Goal: Task Accomplishment & Management: Use online tool/utility

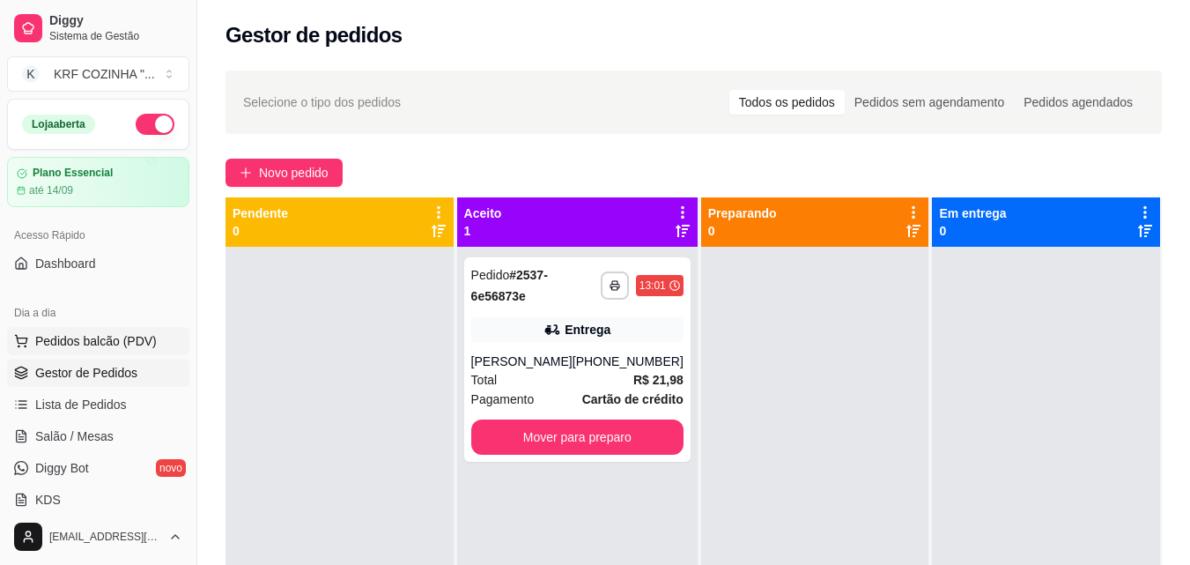
click at [105, 337] on span "Pedidos balcão (PDV)" at bounding box center [96, 341] width 122 height 18
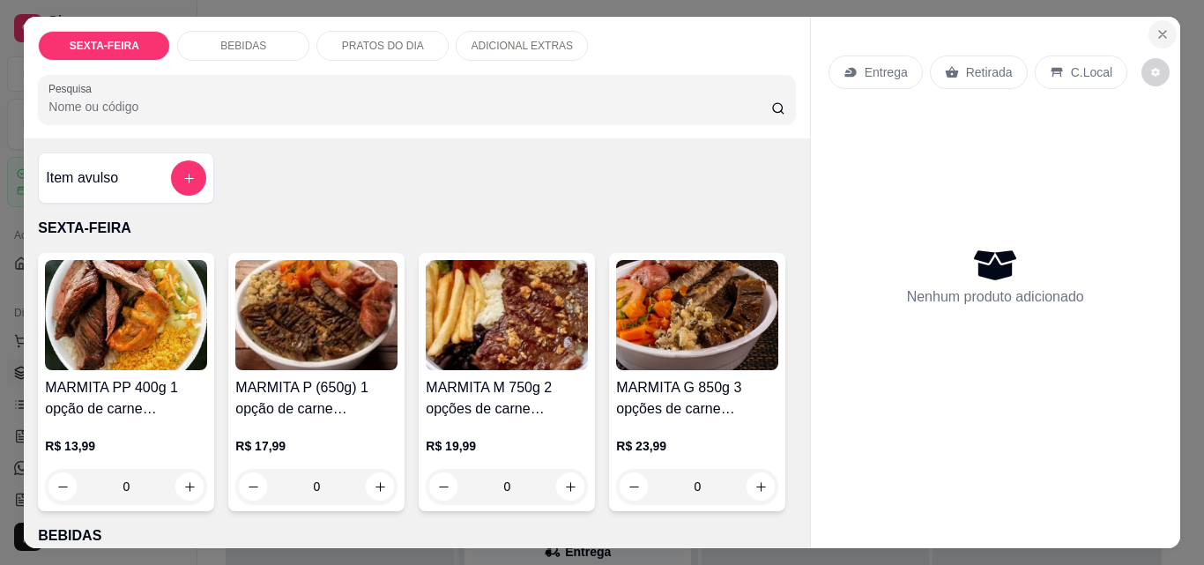
click at [1158, 27] on icon "Close" at bounding box center [1162, 34] width 14 height 14
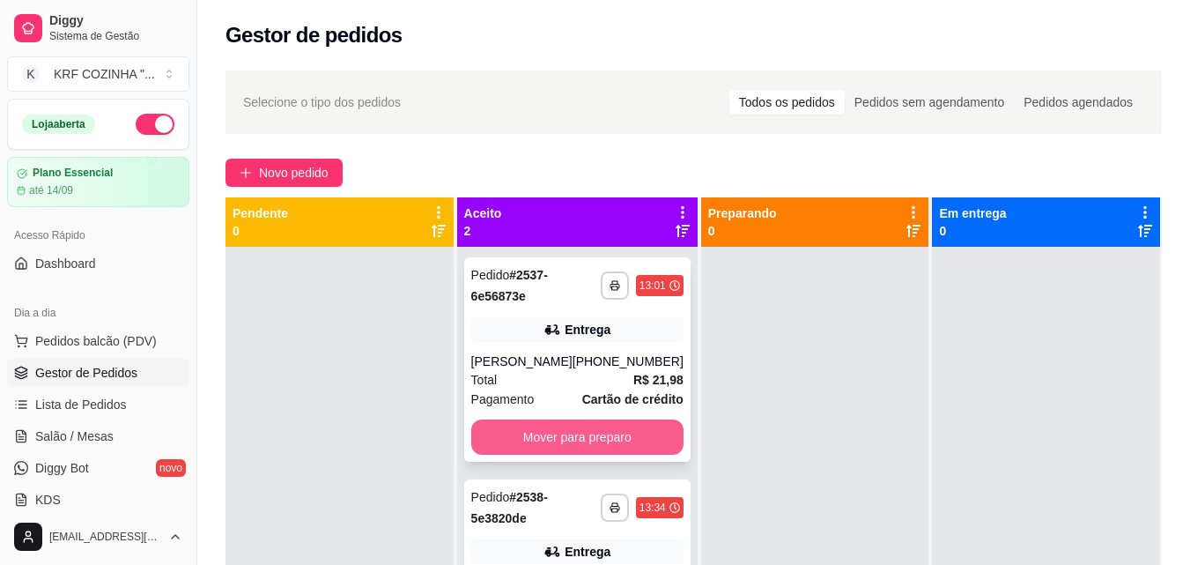
click at [564, 433] on button "Mover para preparo" at bounding box center [577, 436] width 212 height 35
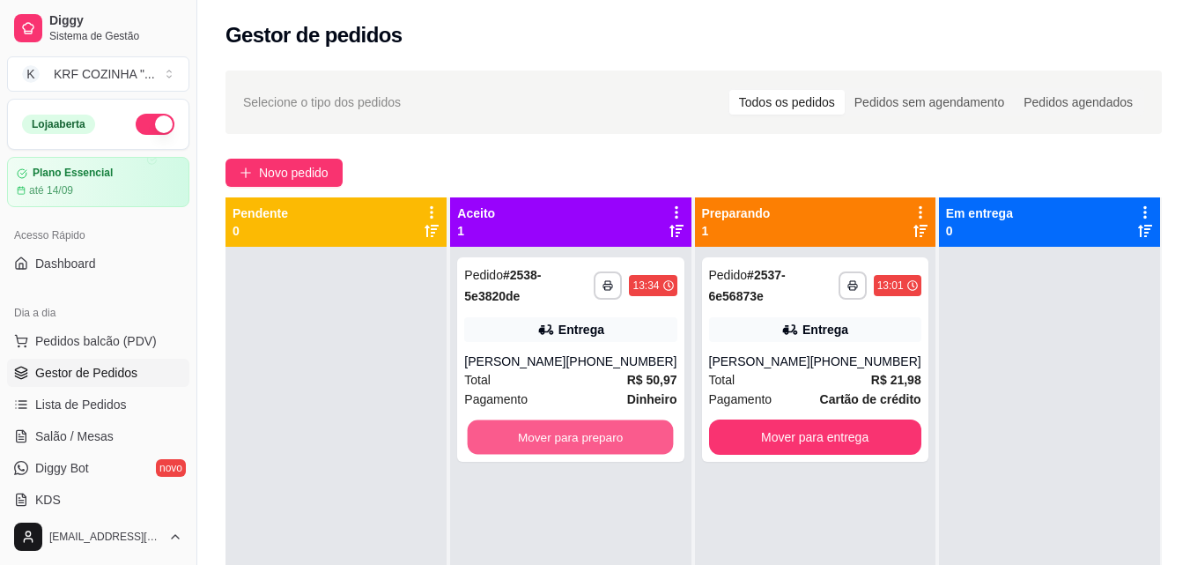
click at [564, 433] on button "Mover para preparo" at bounding box center [571, 437] width 206 height 34
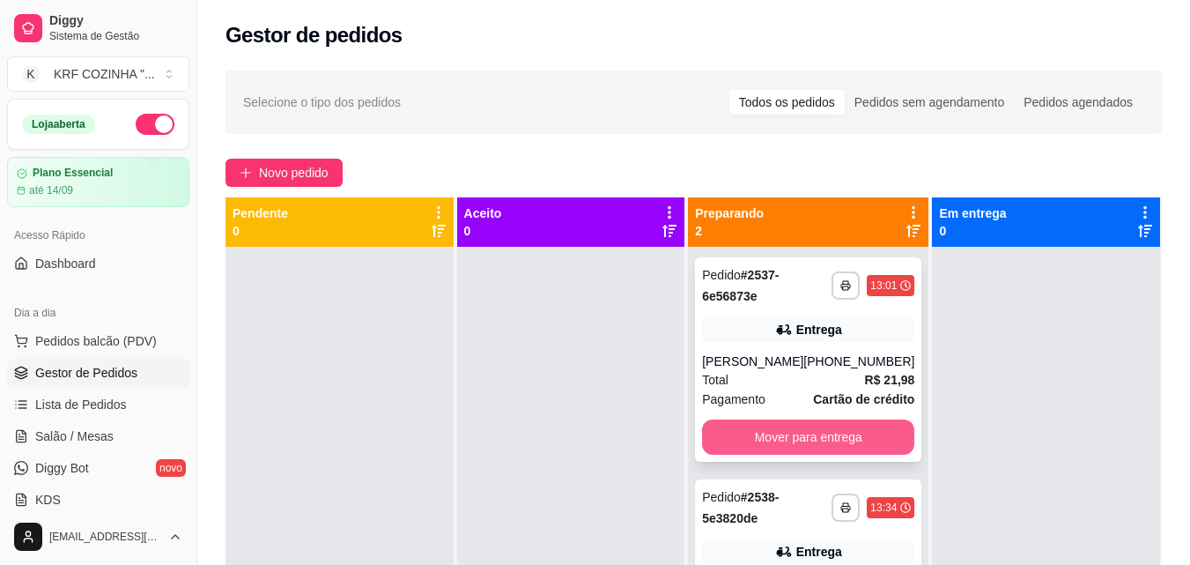
click at [753, 442] on button "Mover para entrega" at bounding box center [808, 436] width 212 height 35
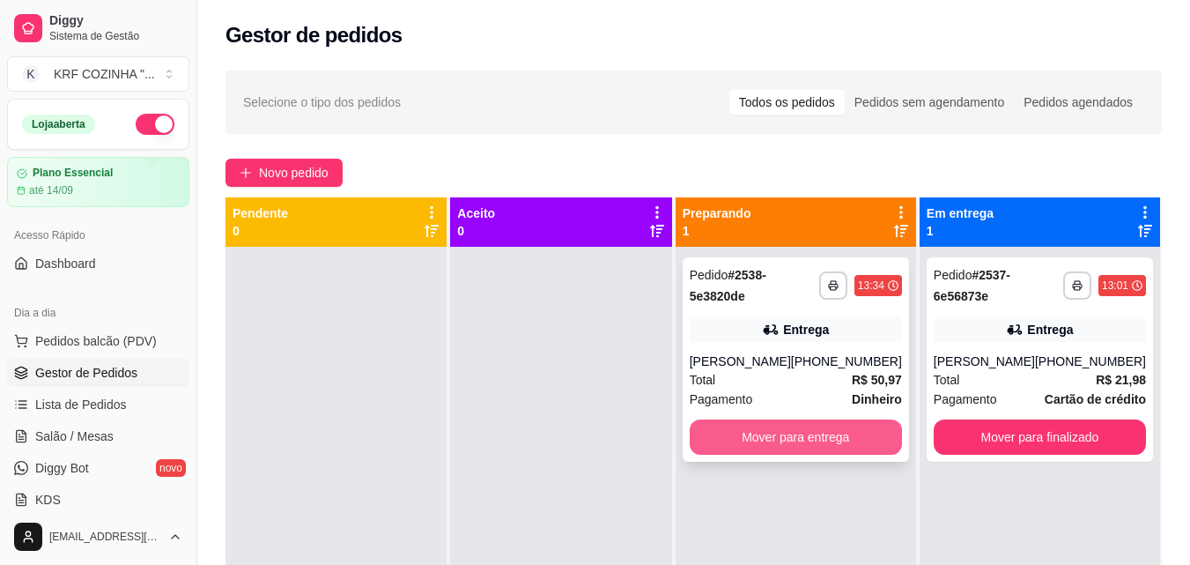
click at [798, 426] on button "Mover para entrega" at bounding box center [796, 436] width 212 height 35
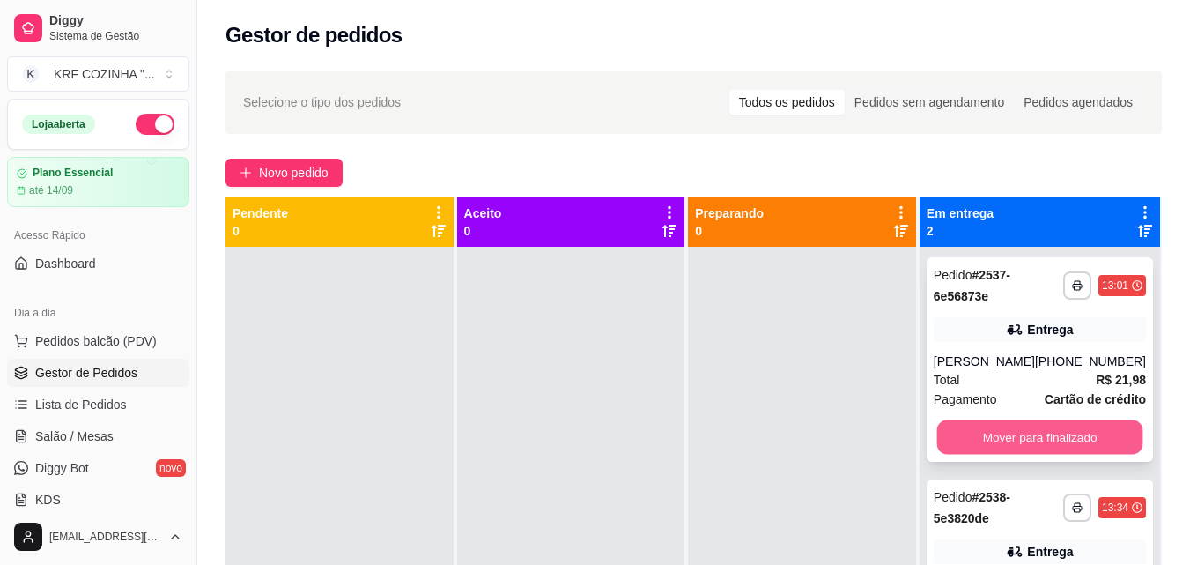
click at [1005, 441] on button "Mover para finalizado" at bounding box center [1040, 437] width 206 height 34
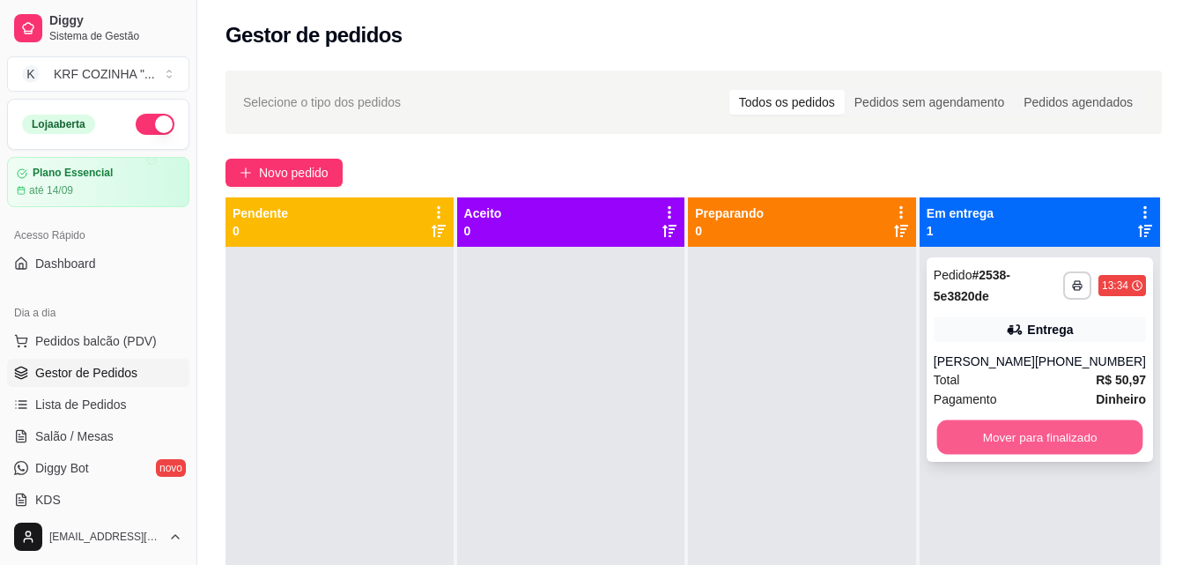
click at [1012, 432] on button "Mover para finalizado" at bounding box center [1040, 437] width 206 height 34
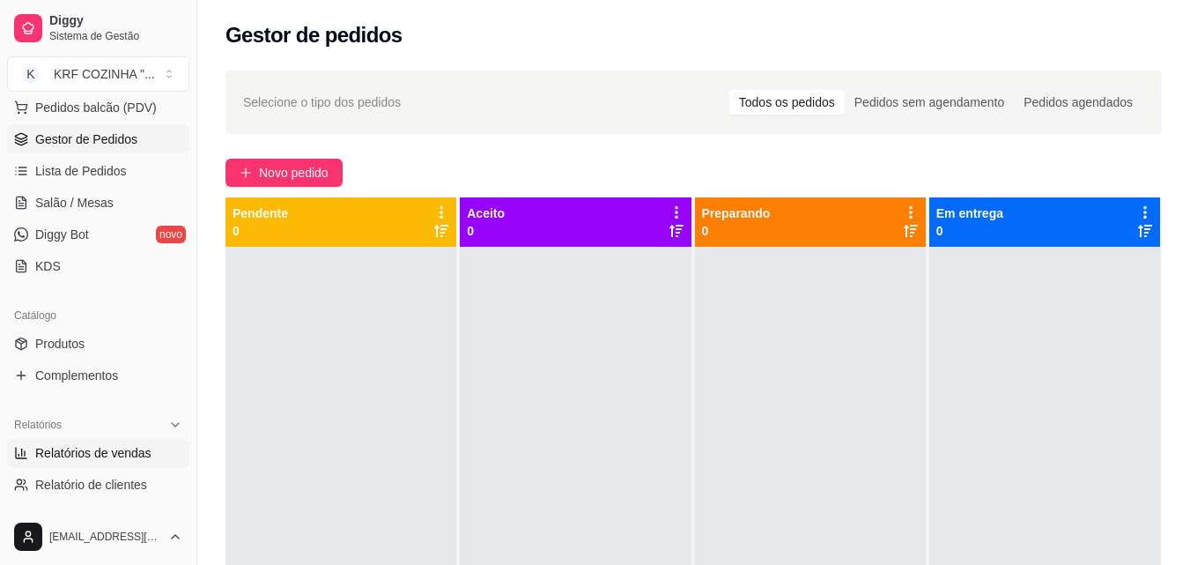
scroll to position [264, 0]
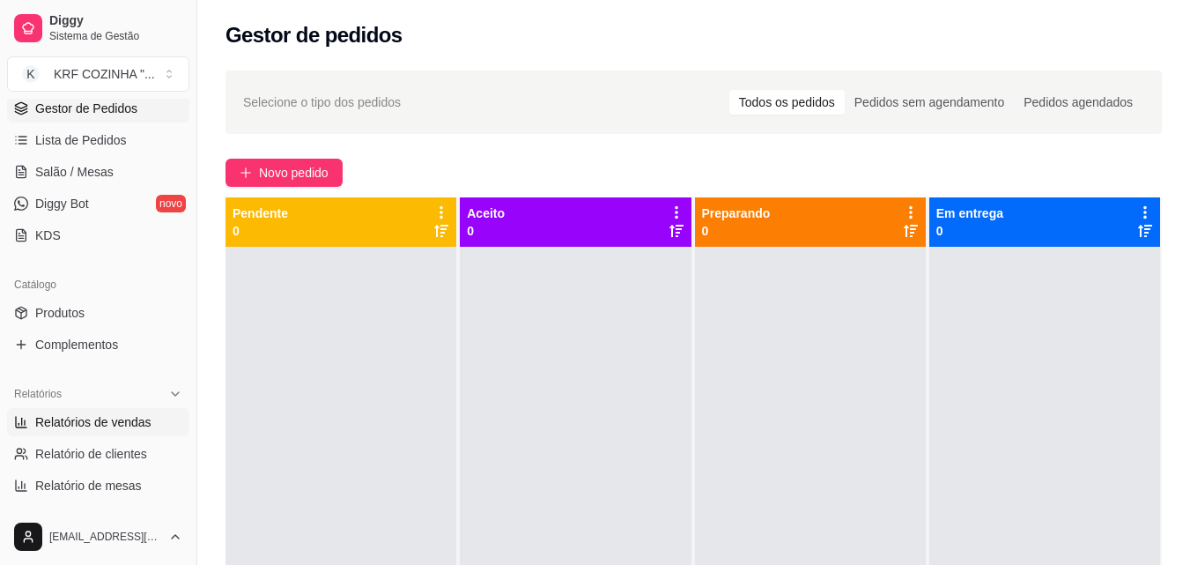
click at [115, 416] on span "Relatórios de vendas" at bounding box center [93, 422] width 116 height 18
select select "ALL"
select select "0"
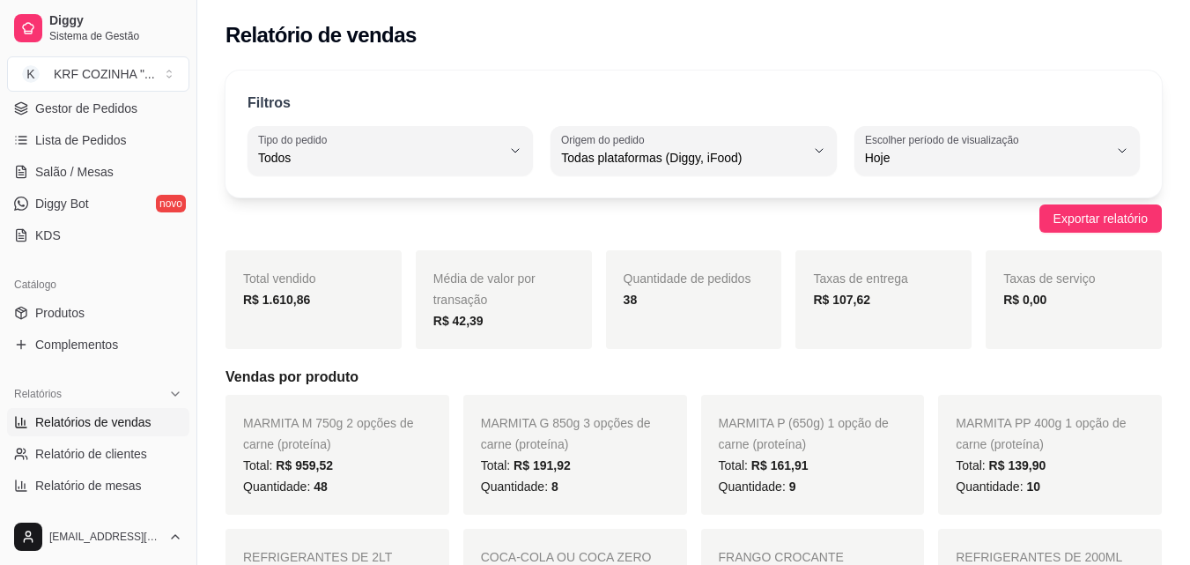
scroll to position [88, 0]
